Goal: Task Accomplishment & Management: Use online tool/utility

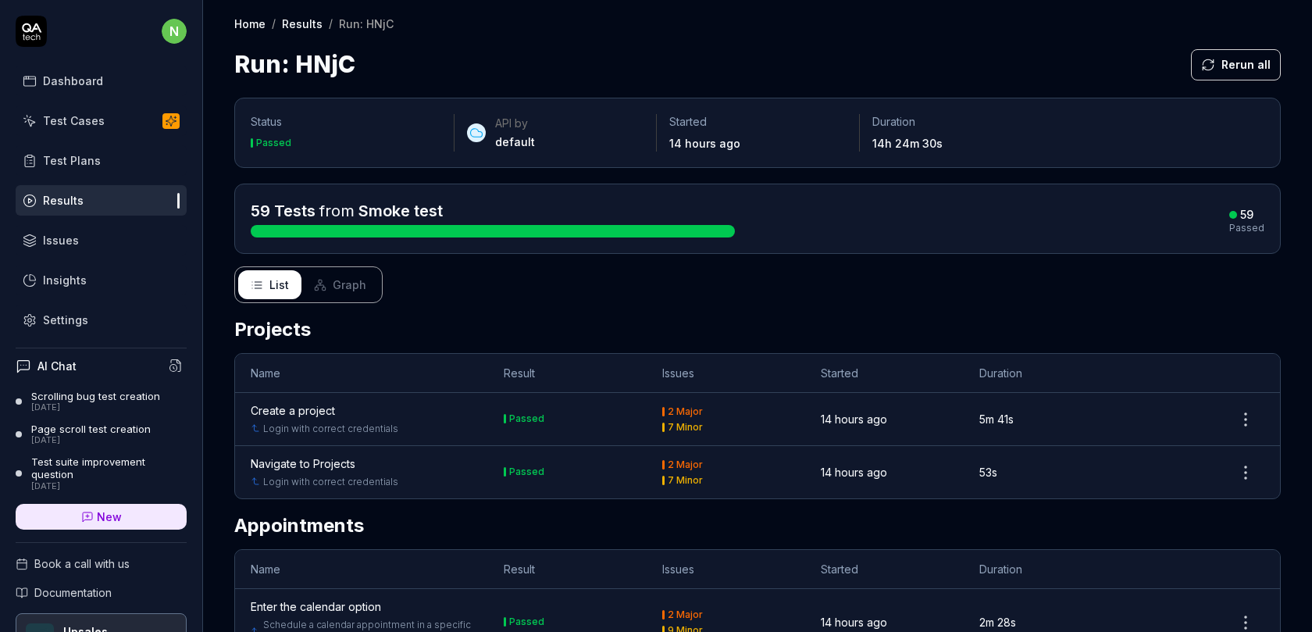
scroll to position [84, 0]
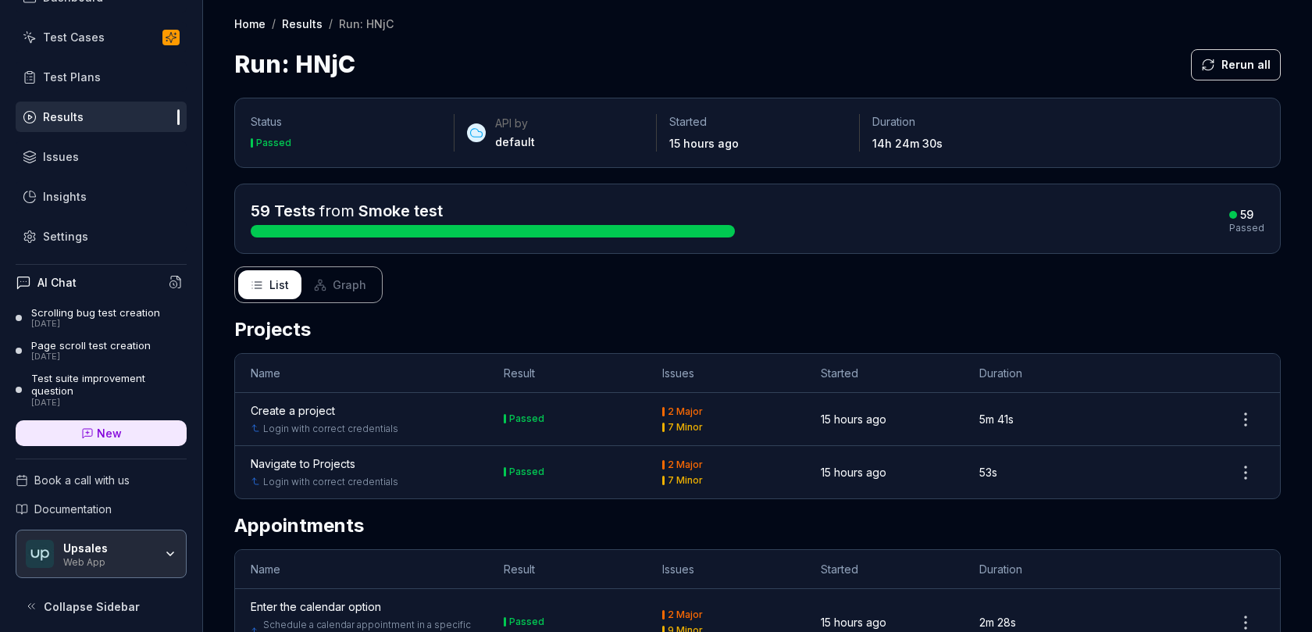
click at [100, 41] on div "Test Cases" at bounding box center [74, 37] width 62 height 16
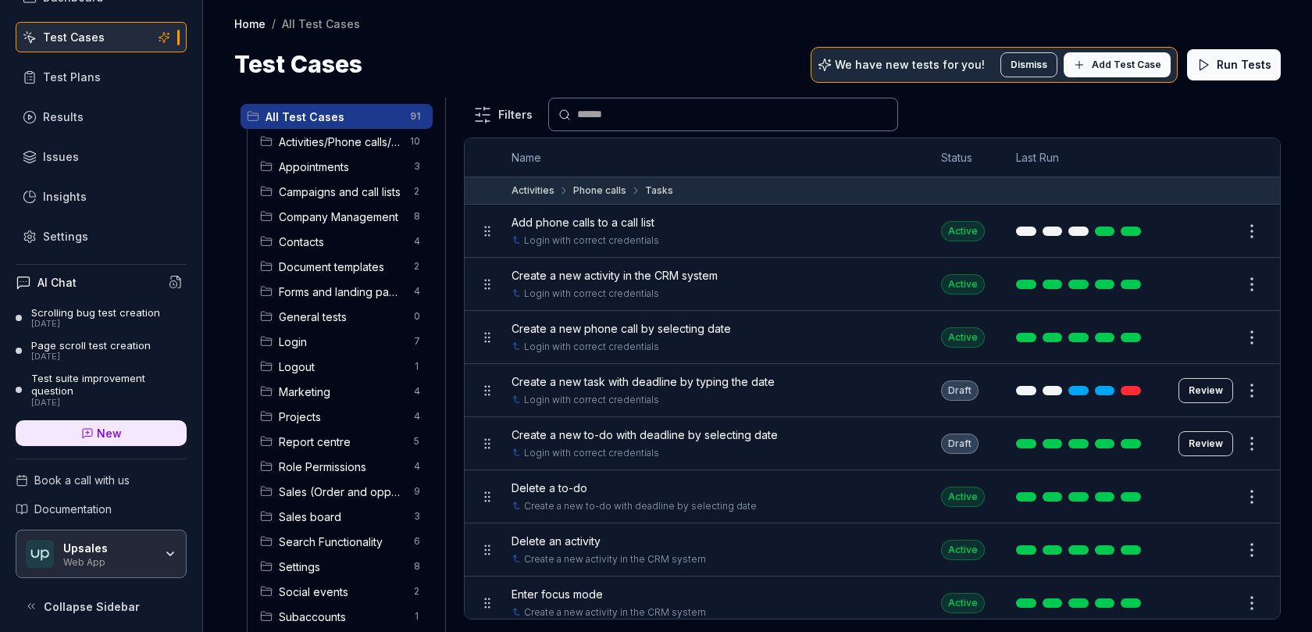
click at [629, 114] on input "text" at bounding box center [732, 114] width 311 height 16
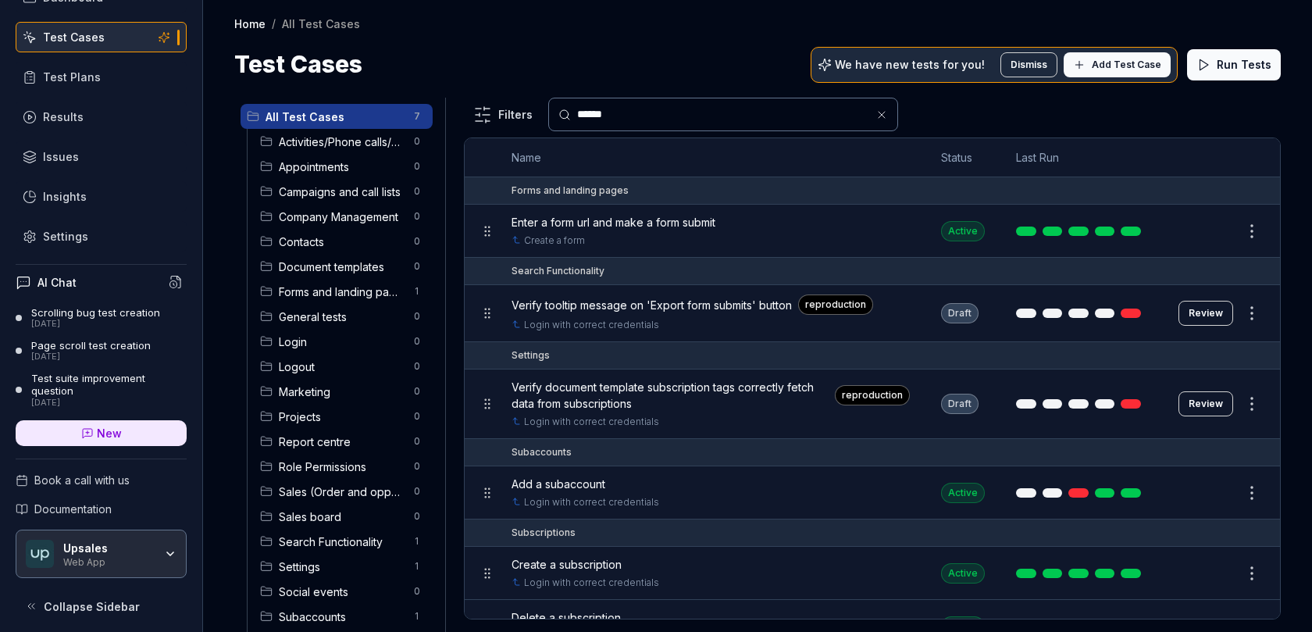
type input "*******"
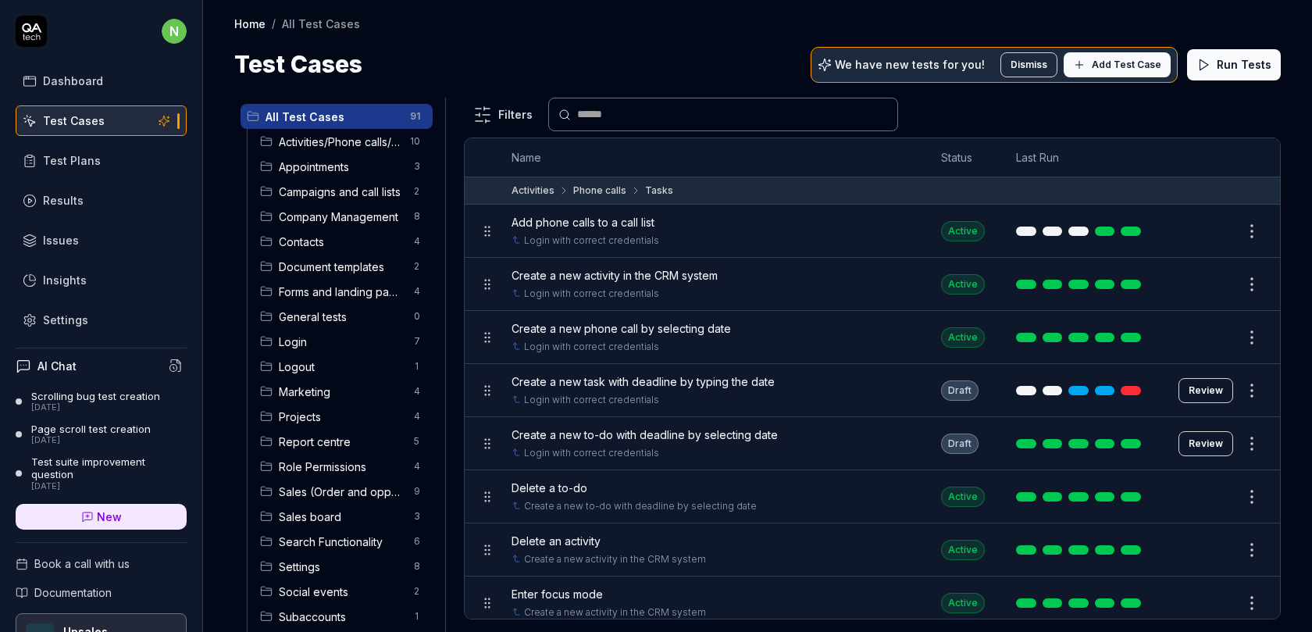
click at [1102, 53] on button "Add Test Case" at bounding box center [1117, 64] width 107 height 25
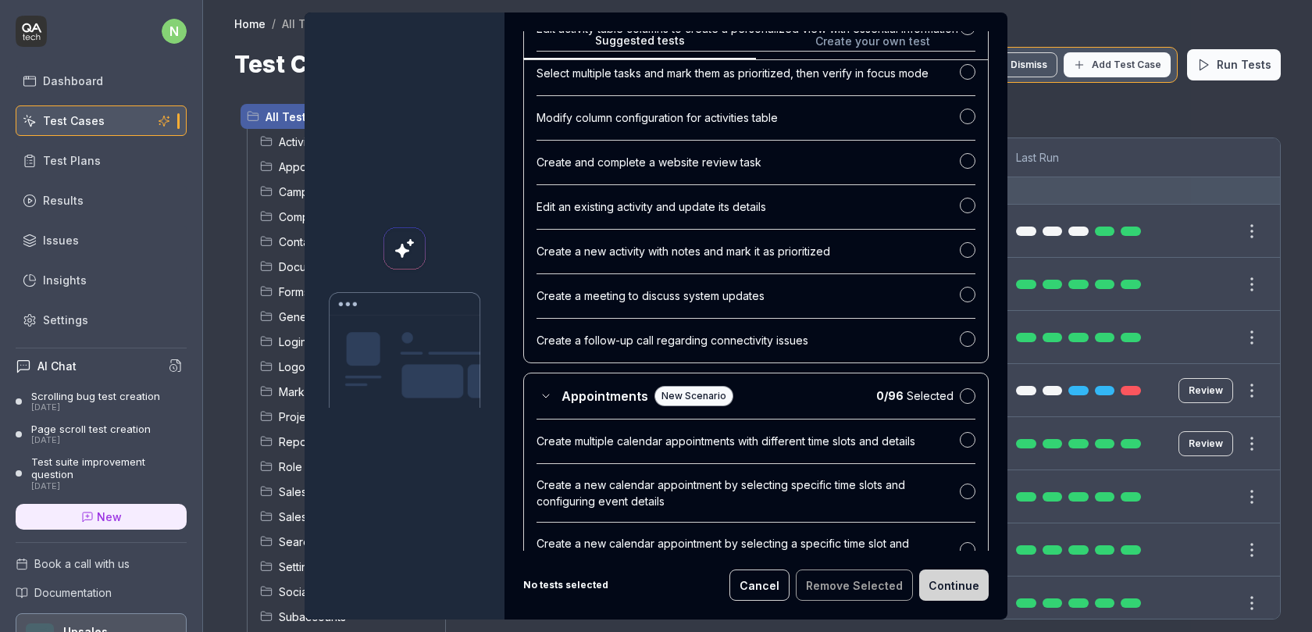
scroll to position [1058, 0]
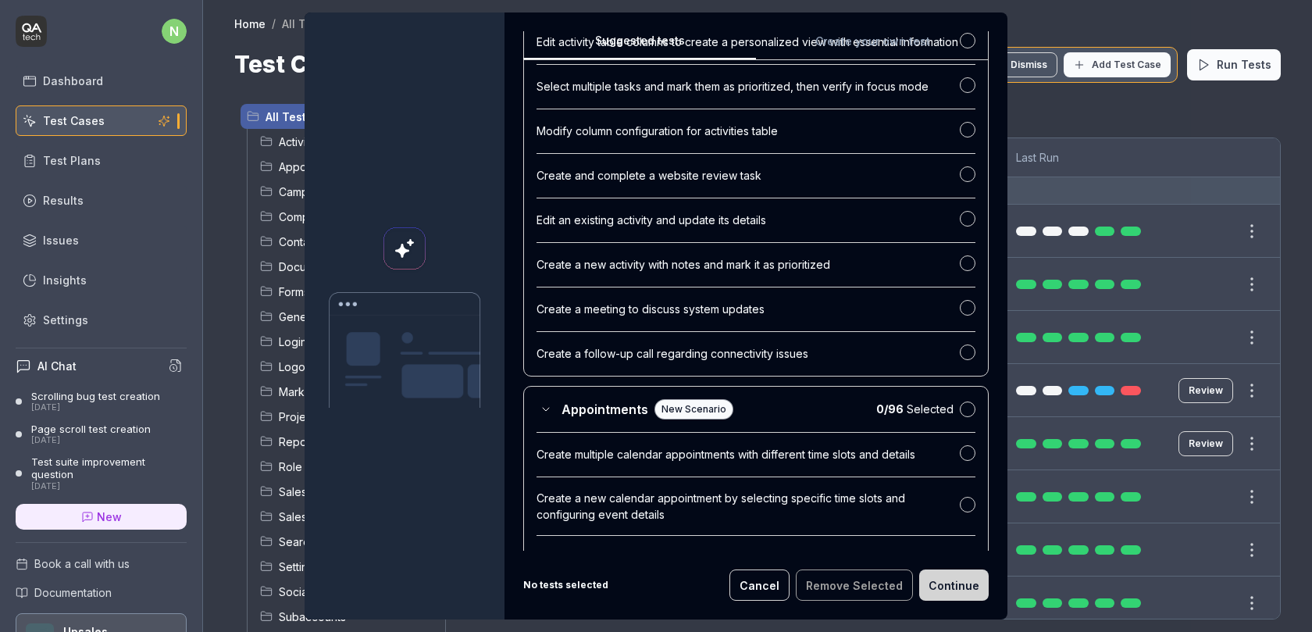
click at [586, 419] on span "Appointments" at bounding box center [605, 409] width 87 height 19
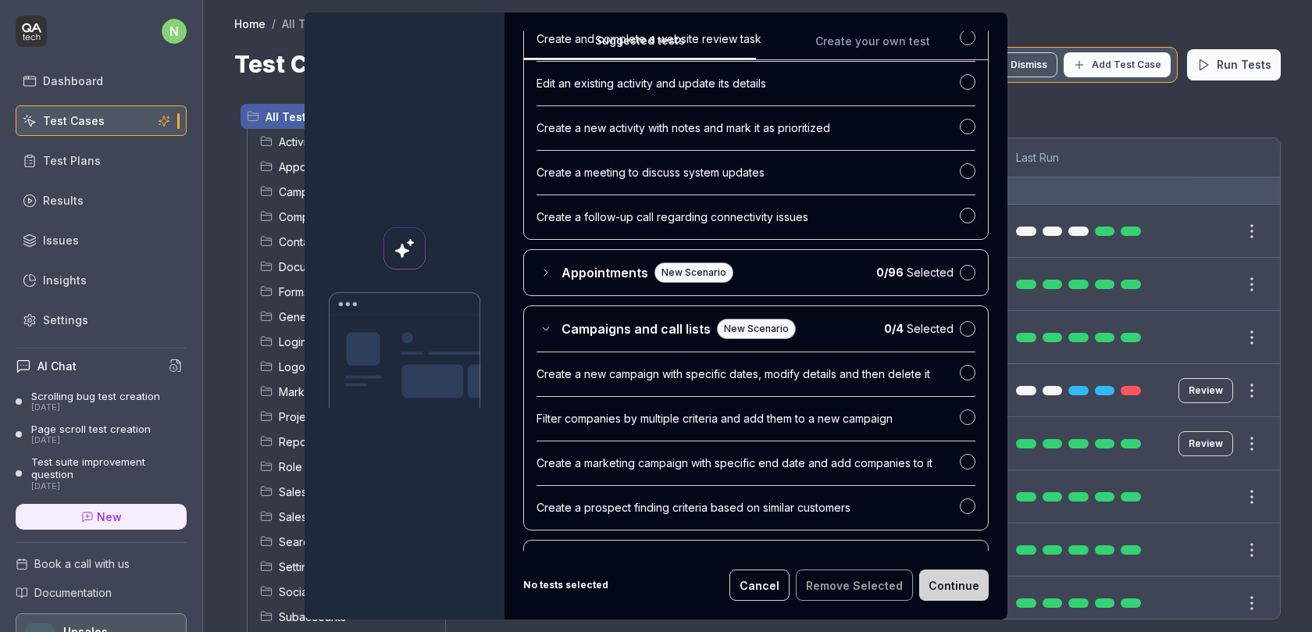
scroll to position [1203, 0]
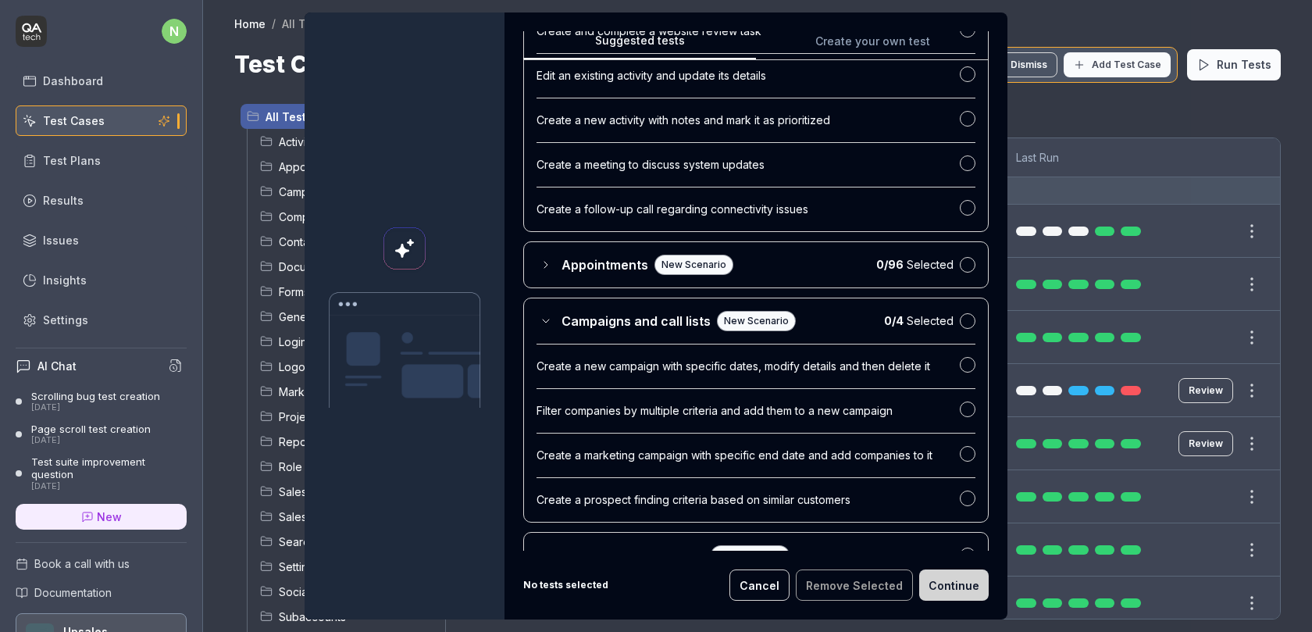
click at [588, 330] on span "Campaigns and call lists" at bounding box center [636, 321] width 149 height 19
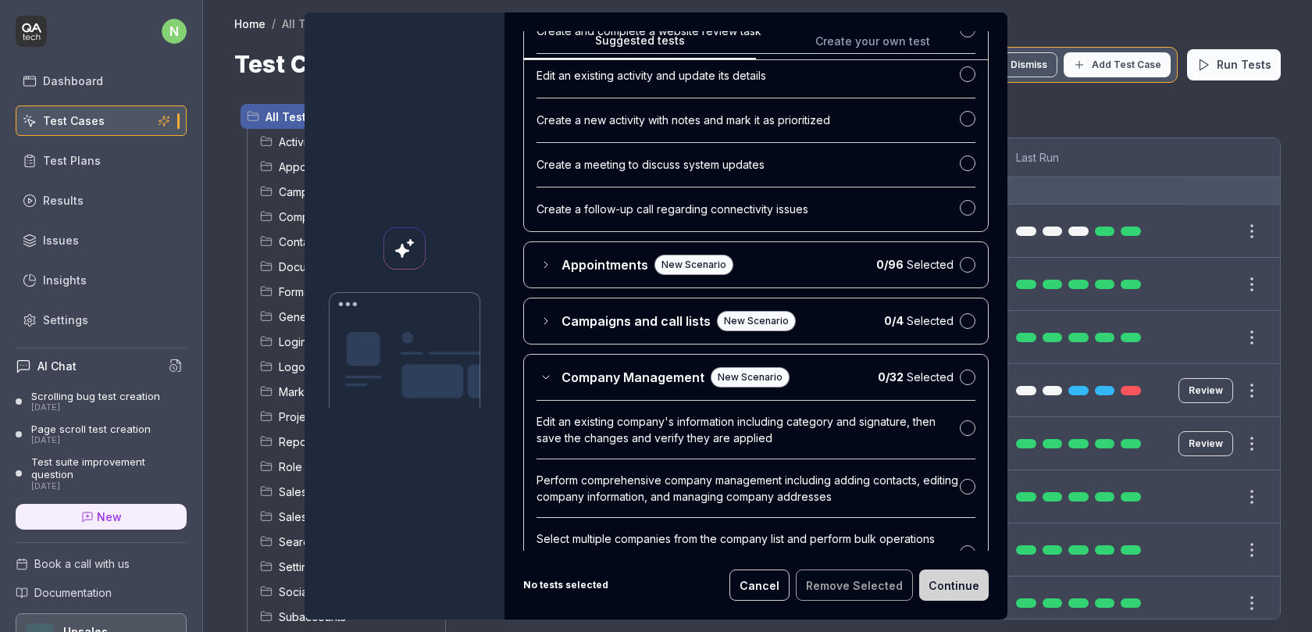
click at [569, 387] on span "Company Management" at bounding box center [633, 377] width 143 height 19
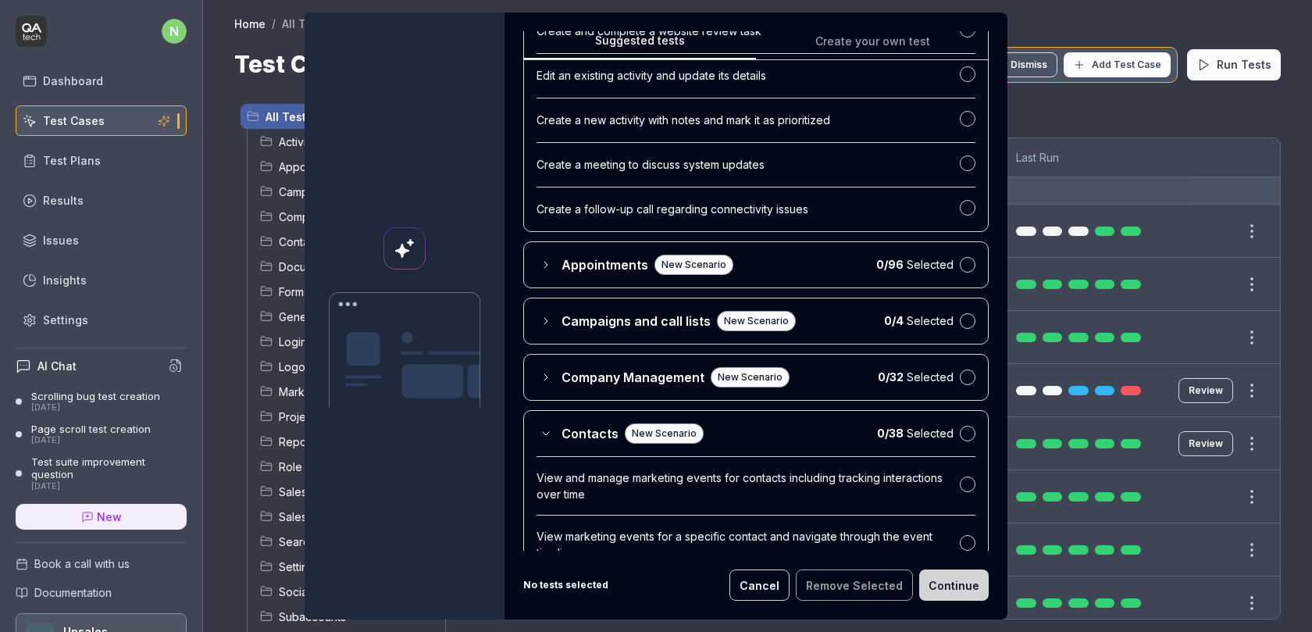
click at [563, 443] on span "Contacts" at bounding box center [590, 433] width 57 height 19
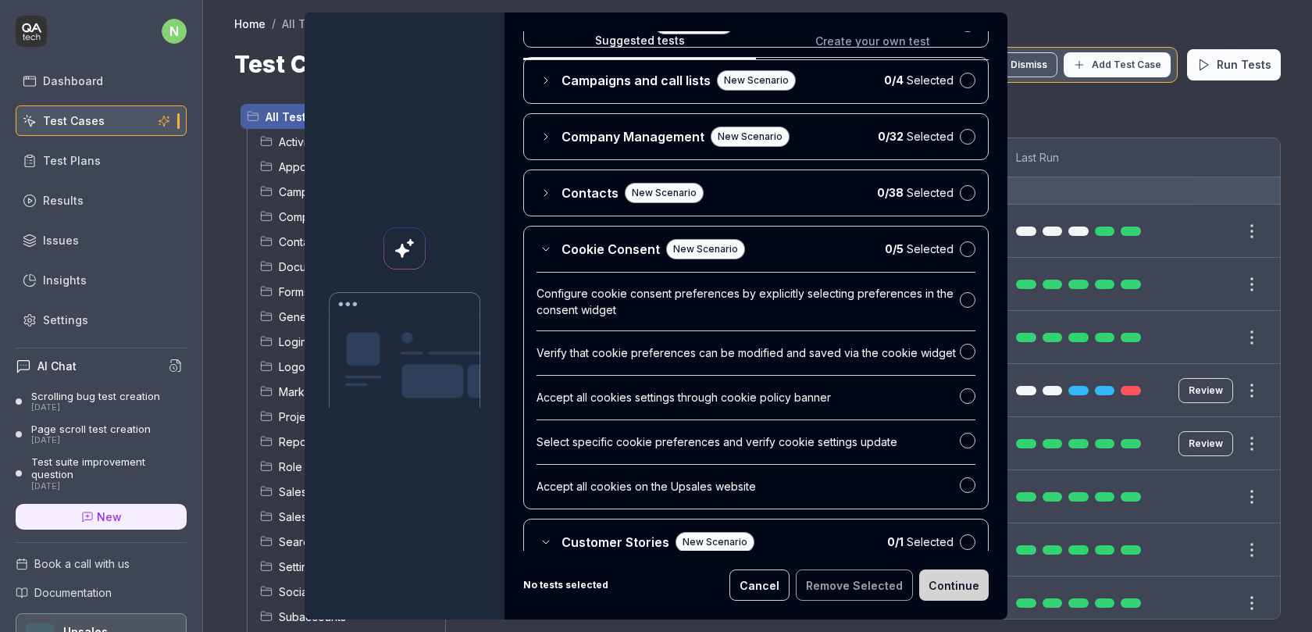
scroll to position [1494, 0]
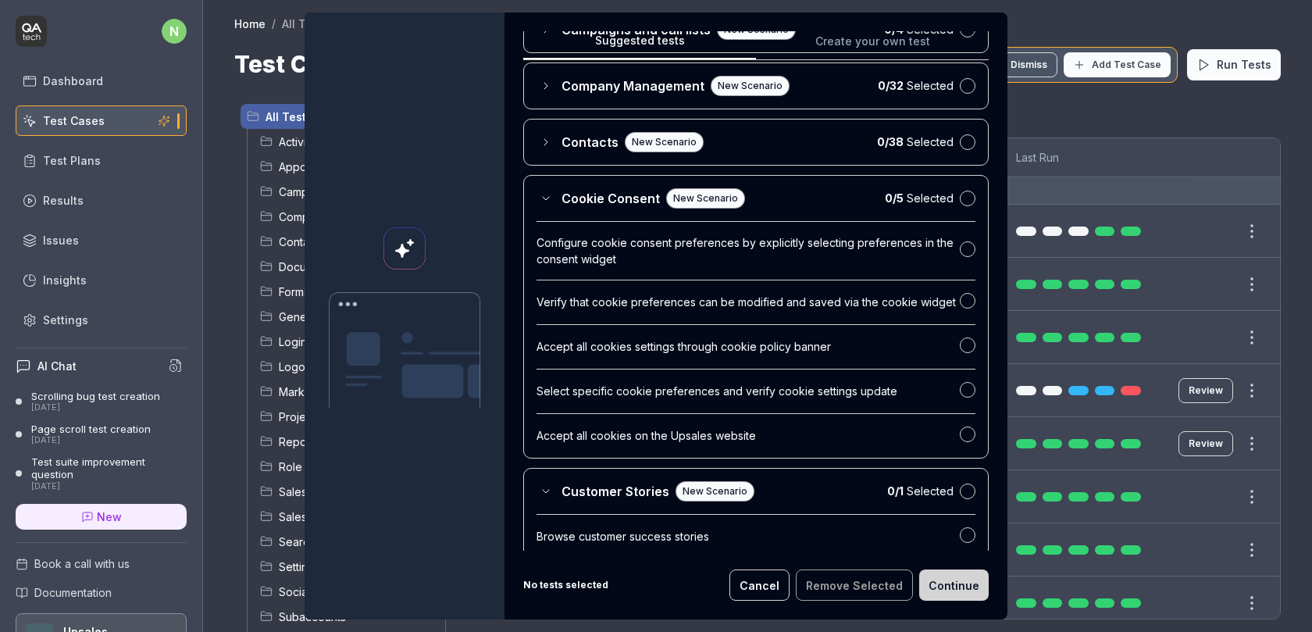
click at [594, 229] on div "Cookie Consent New Scenario 0 / 5 Selected Configure cookie consent preferences…" at bounding box center [755, 316] width 465 height 283
click at [594, 208] on span "Cookie Consent" at bounding box center [611, 198] width 98 height 19
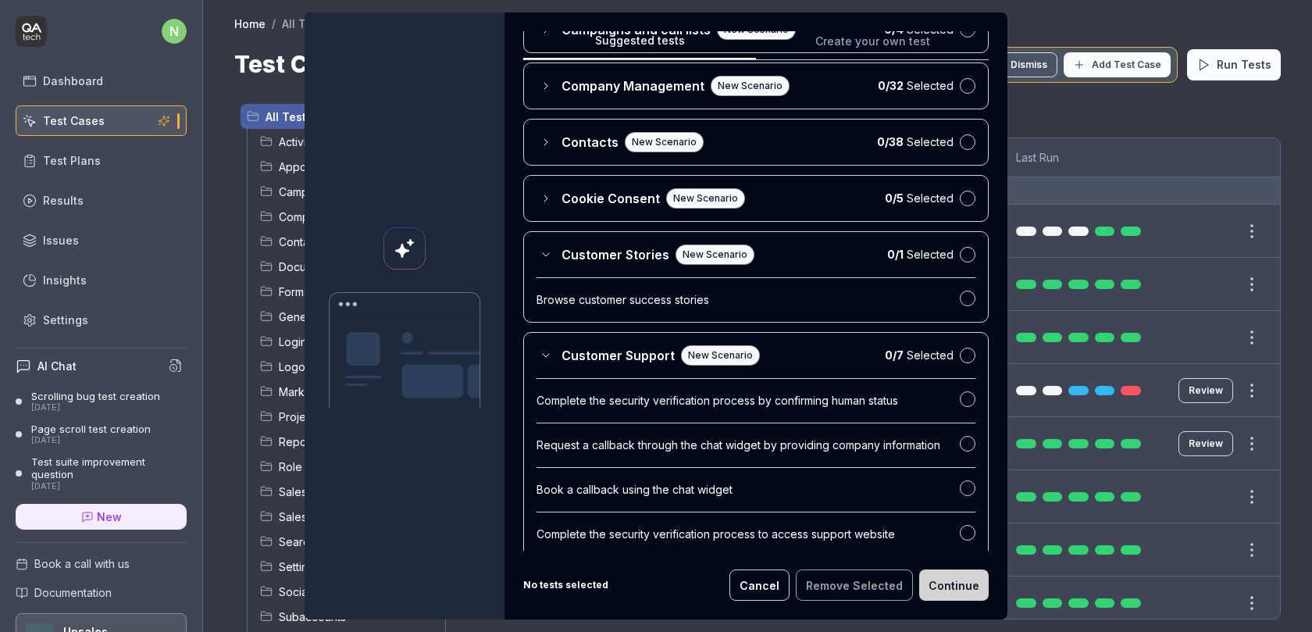
click at [589, 264] on span "Customer Stories" at bounding box center [616, 254] width 108 height 19
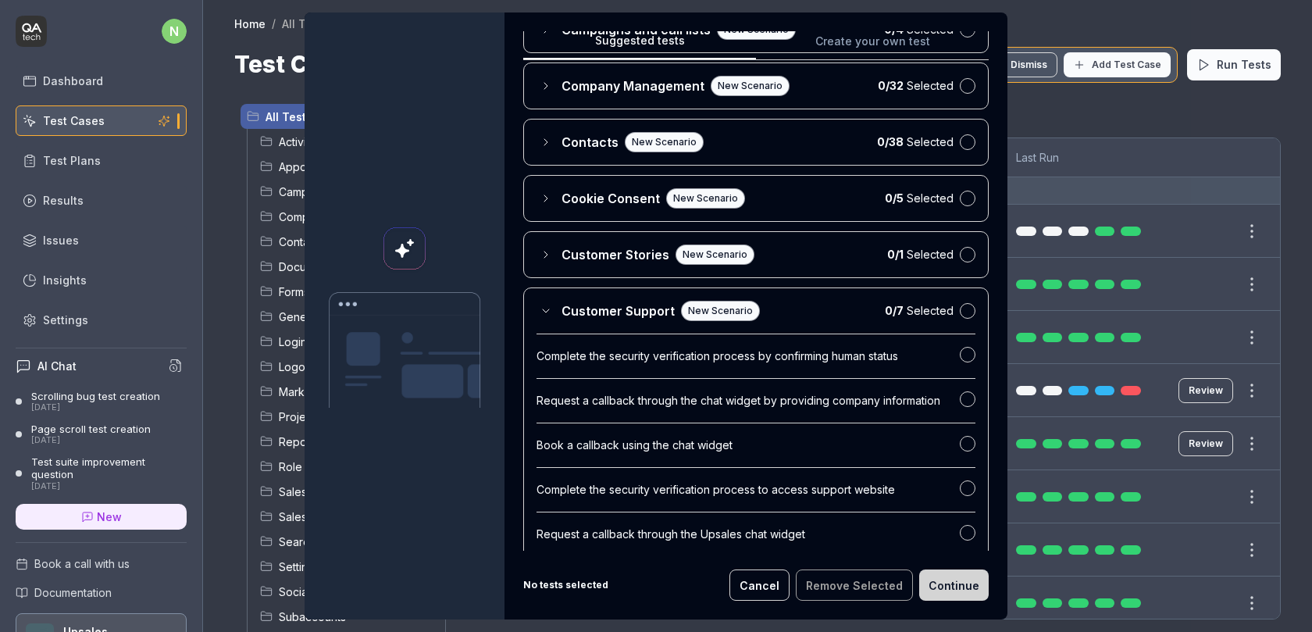
click at [589, 320] on span "Customer Support" at bounding box center [618, 310] width 113 height 19
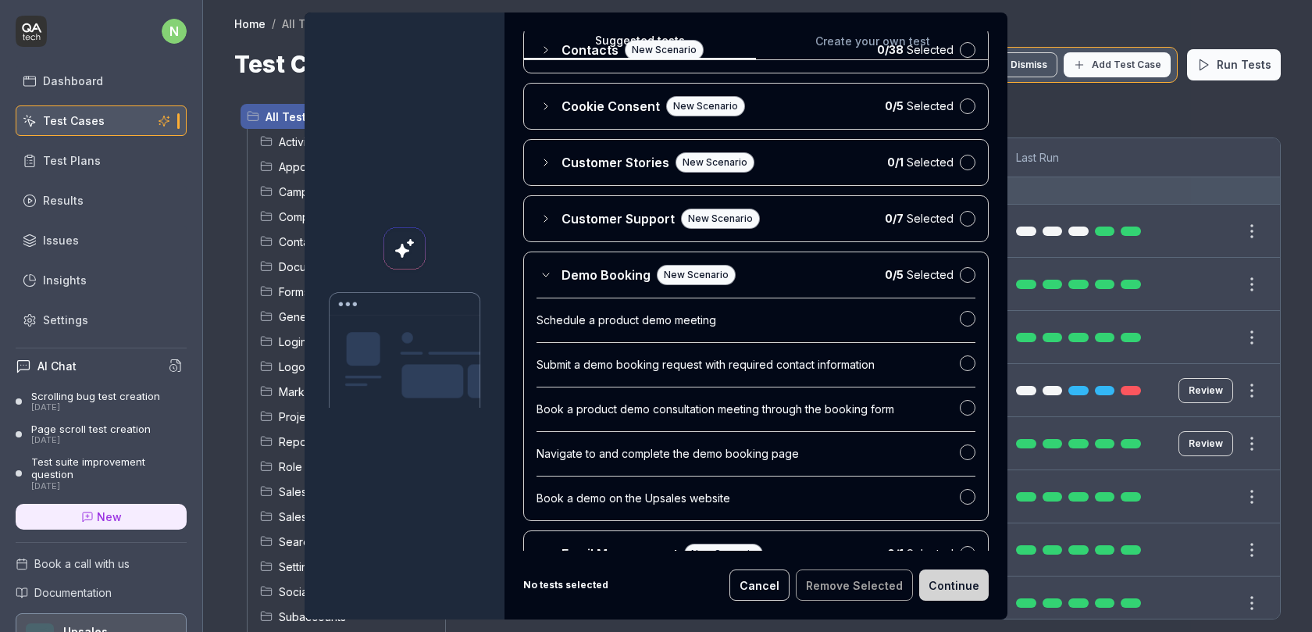
scroll to position [1676, 0]
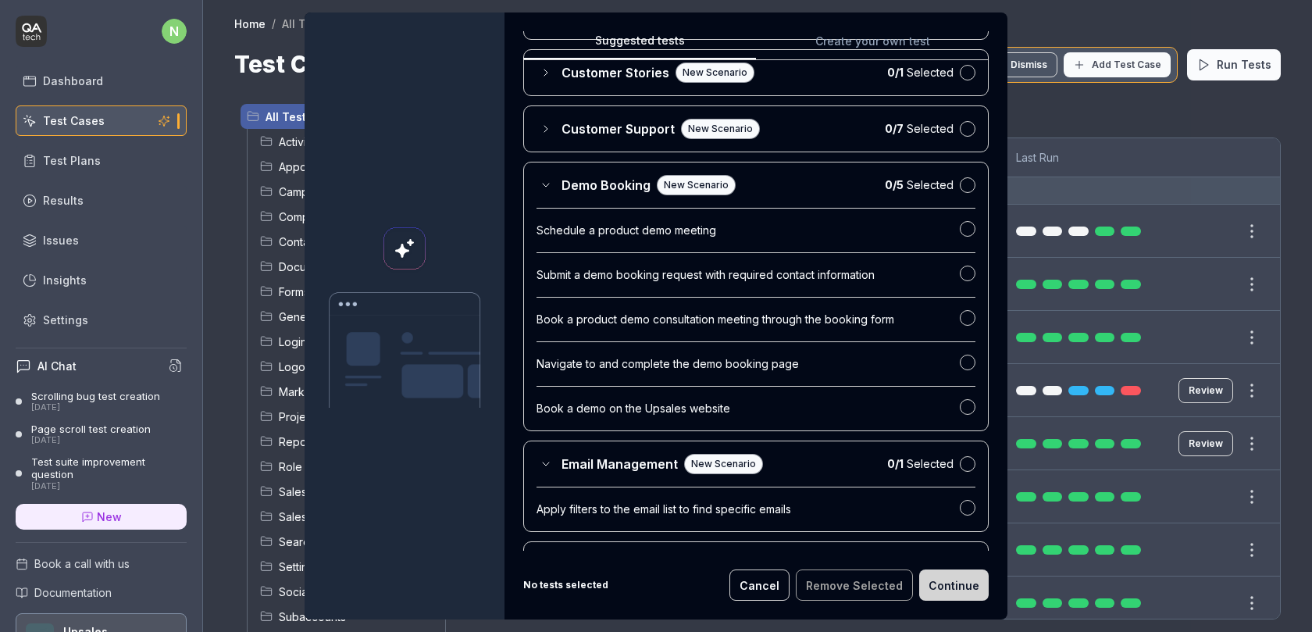
click at [571, 194] on span "Demo Booking" at bounding box center [606, 185] width 89 height 19
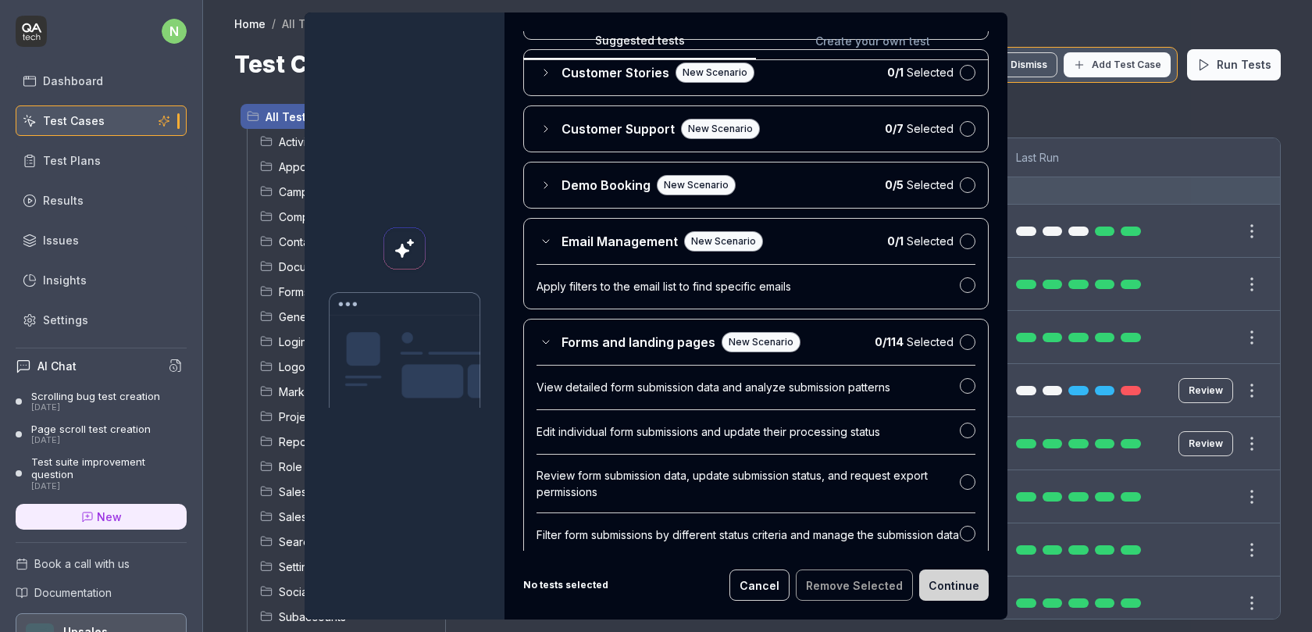
click at [570, 247] on span "Email Management" at bounding box center [620, 241] width 116 height 19
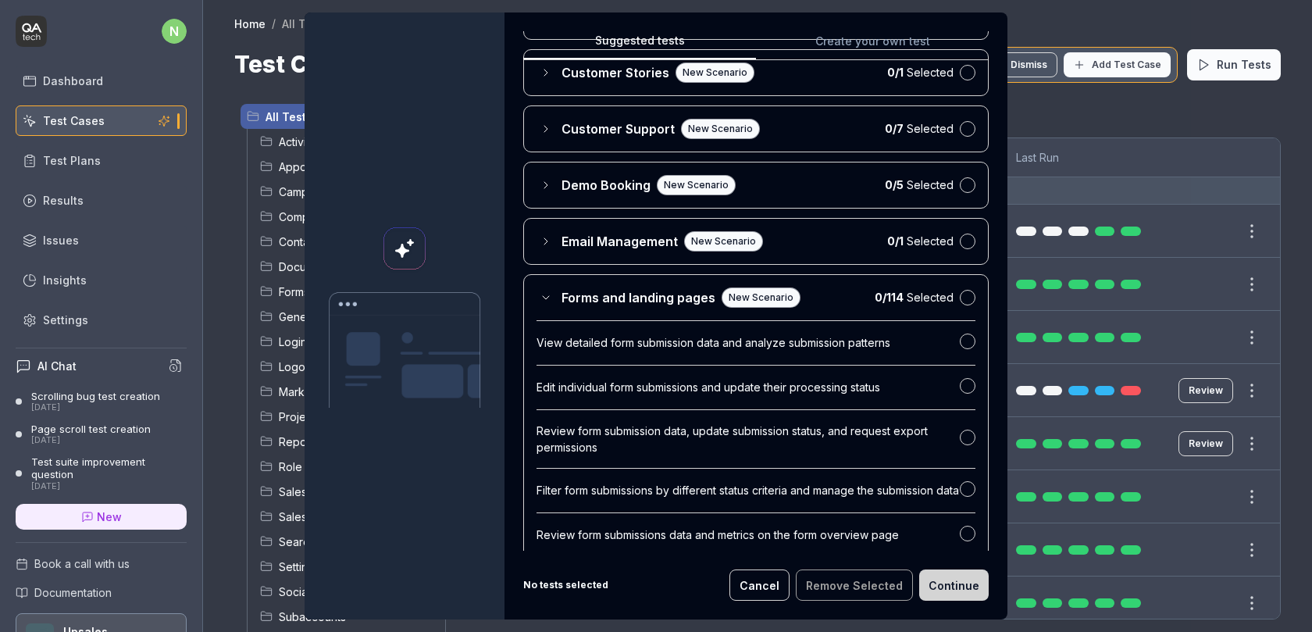
scroll to position [1681, 0]
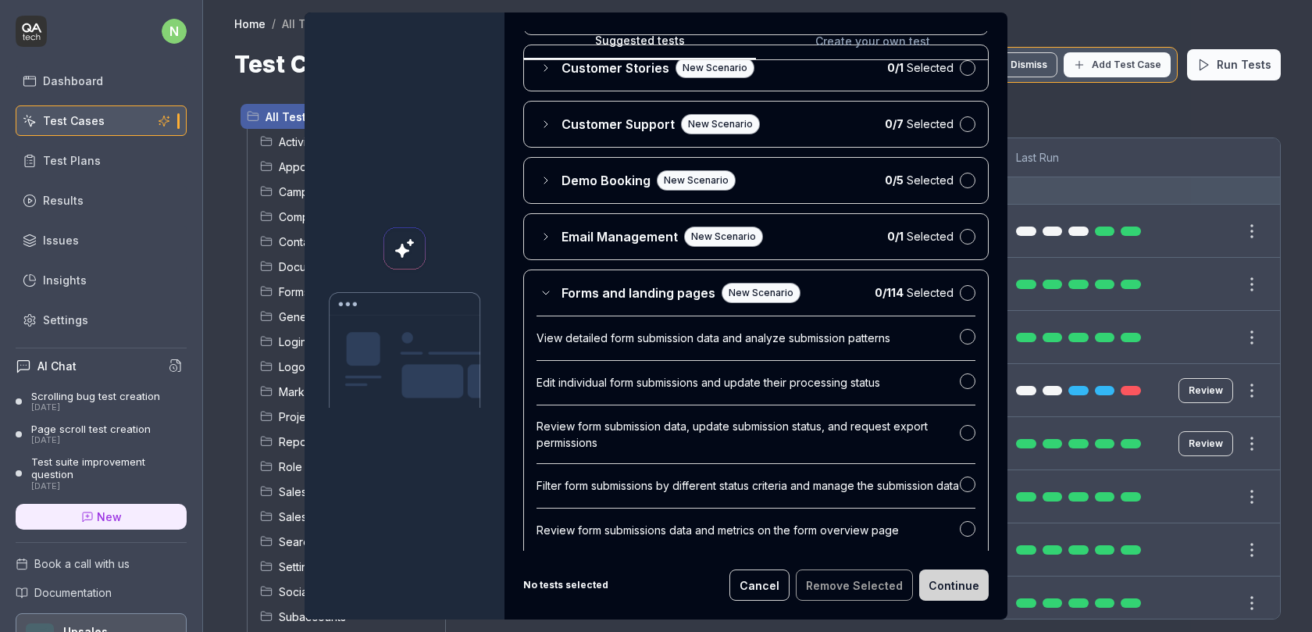
click at [612, 302] on span "Forms and landing pages" at bounding box center [639, 292] width 154 height 19
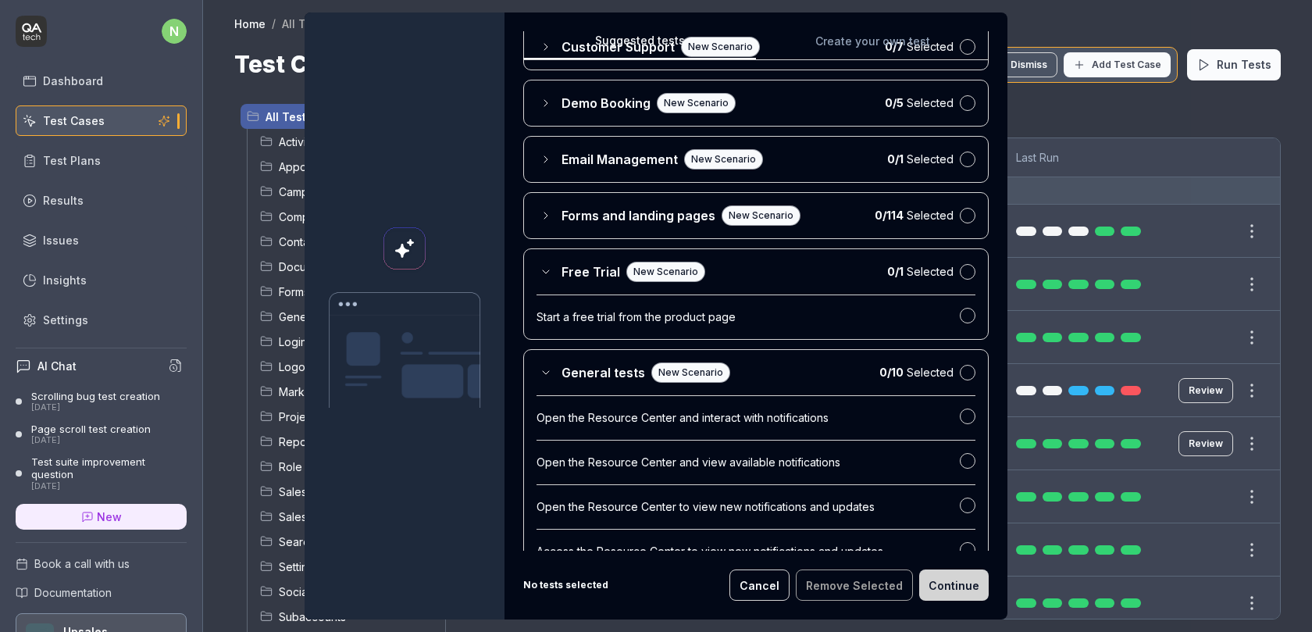
scroll to position [1794, 0]
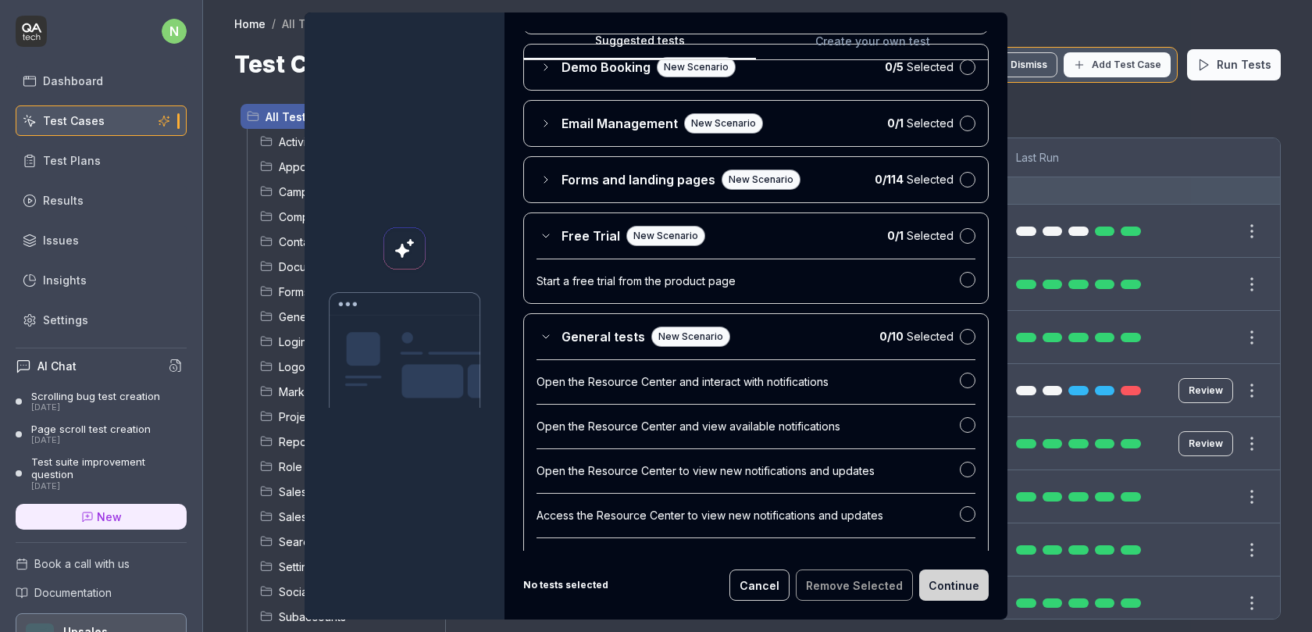
click at [593, 245] on span "Free Trial" at bounding box center [591, 235] width 59 height 19
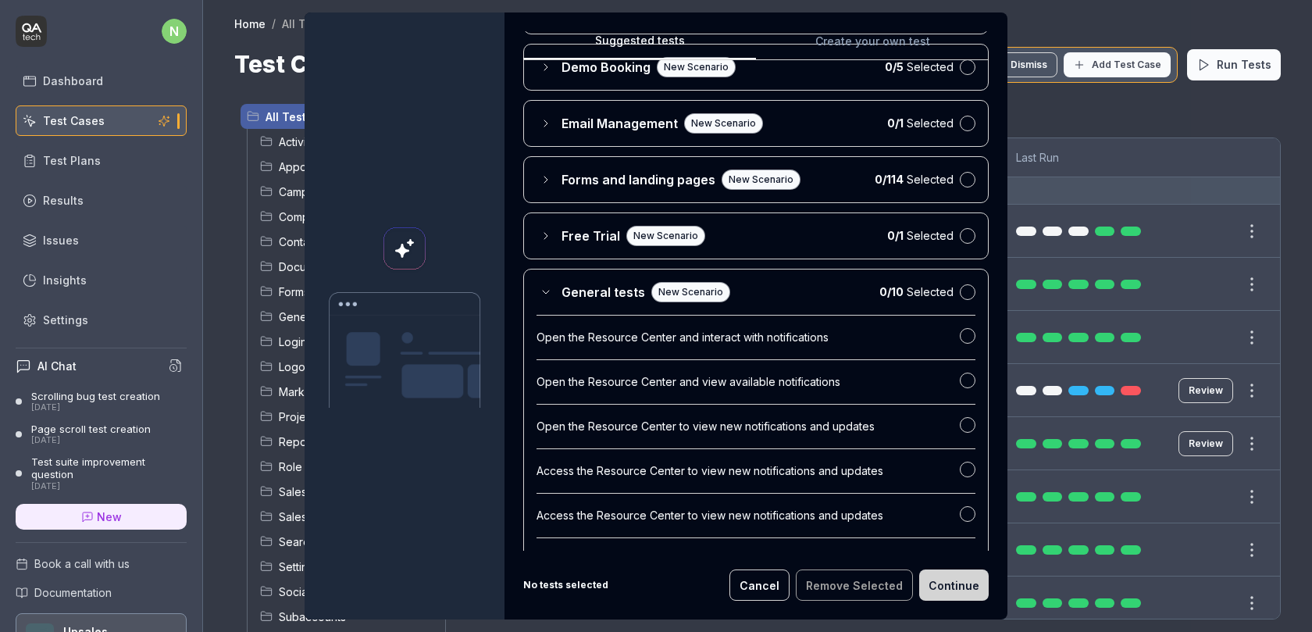
click at [601, 293] on span "General tests" at bounding box center [604, 292] width 84 height 19
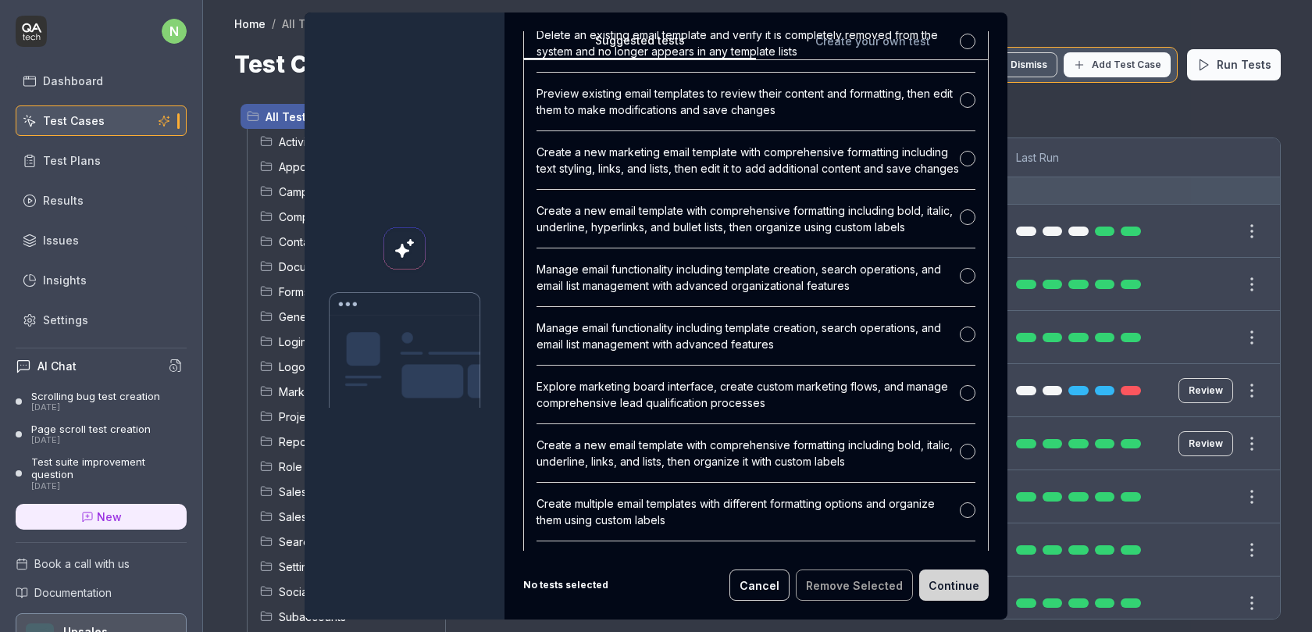
scroll to position [3442, 0]
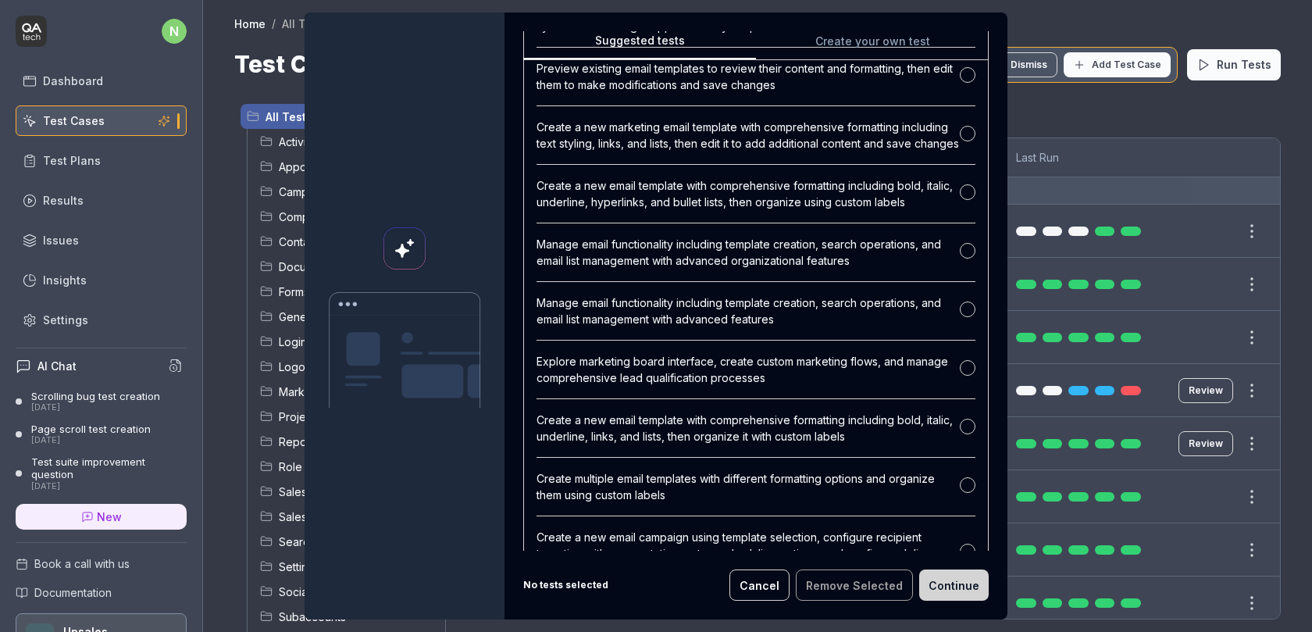
click at [761, 583] on button "Cancel" at bounding box center [759, 584] width 60 height 31
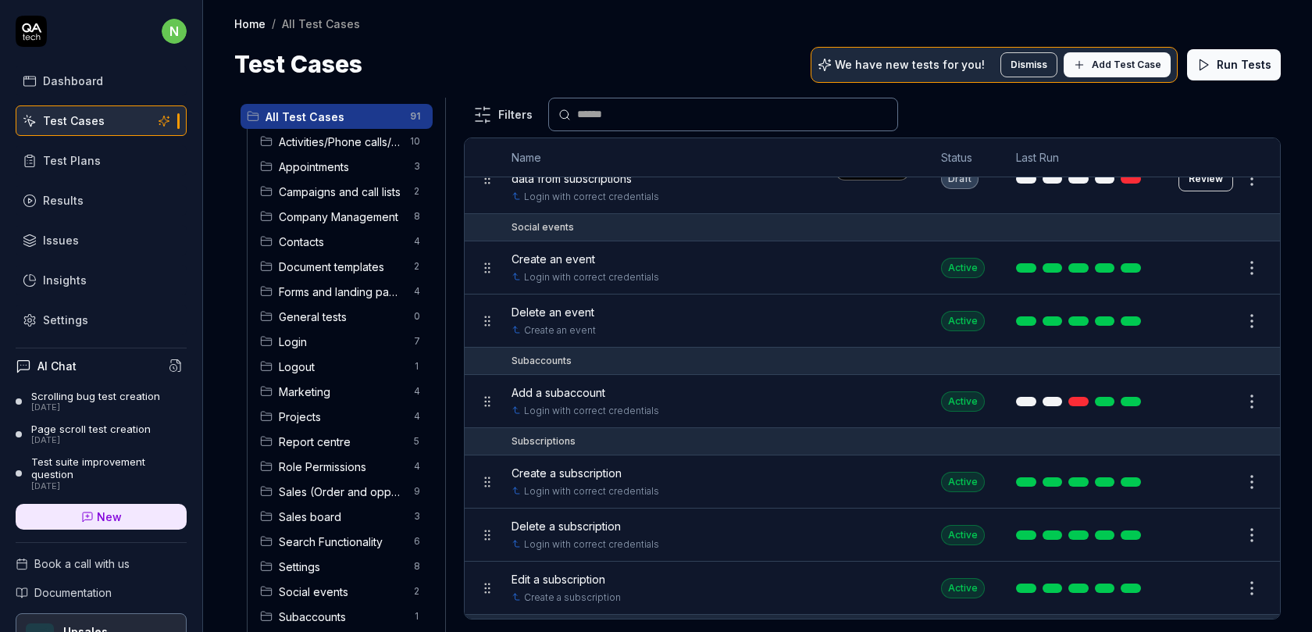
scroll to position [4982, 0]
